Goal: Navigation & Orientation: Go to known website

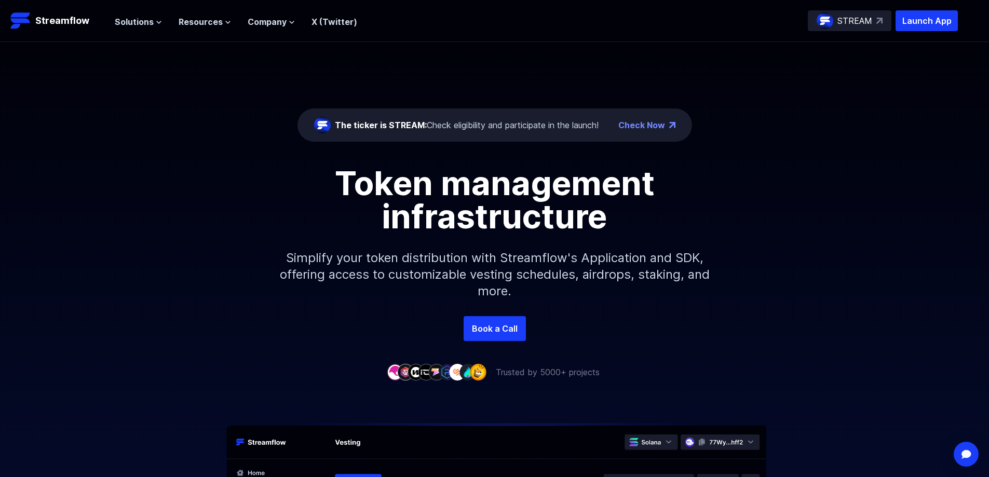
click at [841, 130] on div "The ticker is STREAM: Check eligibility and participate in the launch! Check No…" at bounding box center [494, 179] width 989 height 274
drag, startPoint x: 199, startPoint y: 281, endPoint x: 208, endPoint y: 281, distance: 8.8
click at [199, 279] on div "Token management infrastructure Simplify your token distribution with Streamflo…" at bounding box center [494, 241] width 989 height 149
click at [910, 32] on header "Streamflow Launch App STREAM Solutions Overview Streamflow features an all-in-o…" at bounding box center [494, 21] width 989 height 42
click at [914, 22] on p "Launch App" at bounding box center [926, 20] width 62 height 21
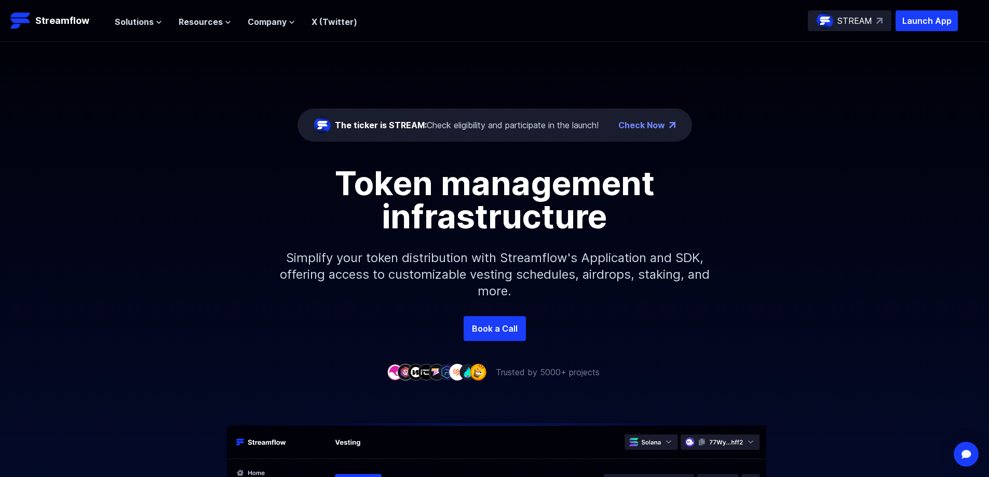
click at [844, 118] on div "The ticker is STREAM: Check eligibility and participate in the launch! Check No…" at bounding box center [494, 179] width 989 height 274
click at [835, 198] on div "Token management infrastructure Simplify your token distribution with Streamflo…" at bounding box center [494, 241] width 989 height 149
click at [925, 26] on p "Launch App" at bounding box center [926, 20] width 62 height 21
drag, startPoint x: 886, startPoint y: 166, endPoint x: 894, endPoint y: 146, distance: 21.2
click at [885, 167] on div "The ticker is STREAM: Check eligibility and participate in the launch! Check No…" at bounding box center [494, 179] width 989 height 274
